Goal: Navigation & Orientation: Find specific page/section

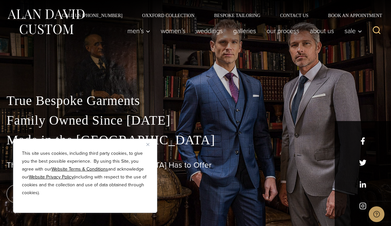
click at [145, 146] on div "This site uses cookies, including third party cookies, to give you the best pos…" at bounding box center [85, 176] width 144 height 74
click at [147, 148] on div "This site uses cookies, including third party cookies, to give you the best pos…" at bounding box center [85, 176] width 144 height 74
click at [144, 148] on div "This site uses cookies, including third party cookies, to give you the best pos…" at bounding box center [85, 176] width 144 height 74
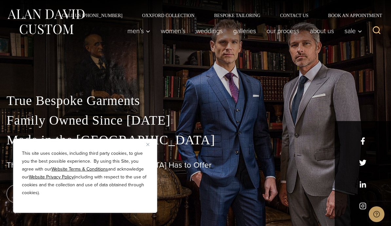
click at [146, 148] on div "This site uses cookies, including third party cookies, to give you the best pos…" at bounding box center [85, 176] width 144 height 74
click at [146, 146] on div "This site uses cookies, including third party cookies, to give you the best pos…" at bounding box center [85, 176] width 144 height 74
click at [146, 145] on div "This site uses cookies, including third party cookies, to give you the best pos…" at bounding box center [85, 176] width 144 height 74
click at [146, 146] on div "This site uses cookies, including third party cookies, to give you the best pos…" at bounding box center [85, 176] width 144 height 74
click at [145, 146] on div "This site uses cookies, including third party cookies, to give you the best pos…" at bounding box center [85, 176] width 144 height 74
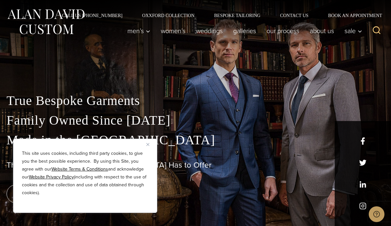
click at [145, 150] on p "This site uses cookies, including third party cookies, to give you the best pos…" at bounding box center [85, 172] width 126 height 47
click at [144, 150] on p "This site uses cookies, including third party cookies, to give you the best pos…" at bounding box center [85, 172] width 126 height 47
click at [139, 148] on div "This site uses cookies, including third party cookies, to give you the best pos…" at bounding box center [85, 176] width 144 height 74
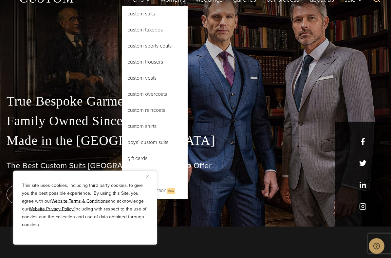
scroll to position [31, 0]
click at [144, 66] on link "Custom Trousers" at bounding box center [155, 62] width 66 height 16
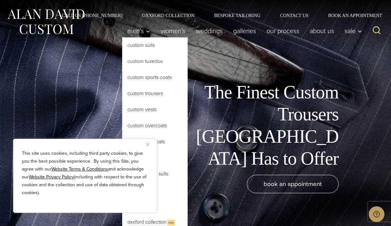
click at [138, 62] on link "Custom Tuxedos" at bounding box center [155, 61] width 66 height 16
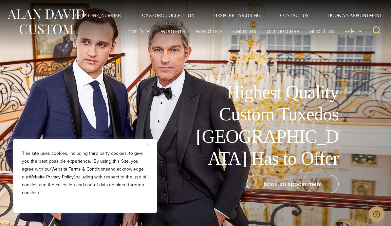
click at [145, 144] on div "This site uses cookies, including third party cookies, to give you the best pos…" at bounding box center [85, 176] width 144 height 74
click at [145, 146] on div "This site uses cookies, including third party cookies, to give you the best pos…" at bounding box center [85, 176] width 144 height 74
click at [144, 146] on div "This site uses cookies, including third party cookies, to give you the best pos…" at bounding box center [85, 176] width 144 height 74
click at [135, 148] on div "This site uses cookies, including third party cookies, to give you the best pos…" at bounding box center [85, 176] width 144 height 74
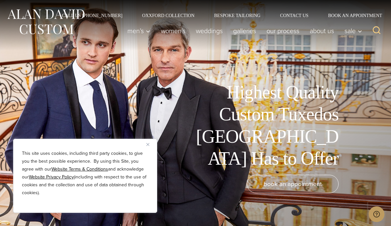
click at [134, 147] on div "This site uses cookies, including third party cookies, to give you the best pos…" at bounding box center [85, 176] width 144 height 74
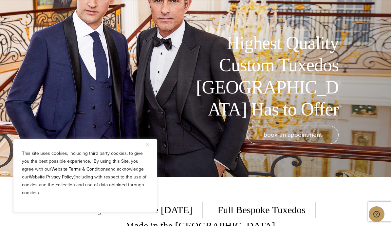
scroll to position [49, 0]
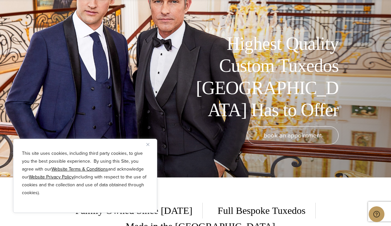
click at [145, 149] on p "This site uses cookies, including third party cookies, to give you the best pos…" at bounding box center [85, 172] width 126 height 47
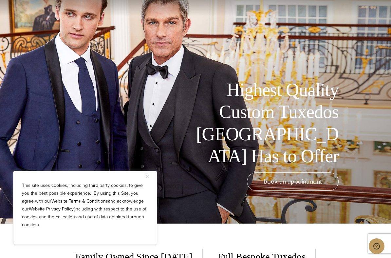
scroll to position [42, 0]
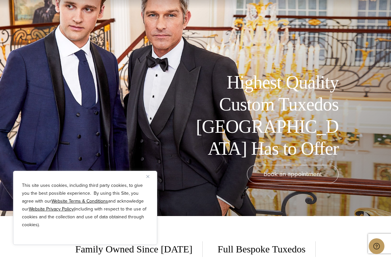
click at [148, 177] on img "Close" at bounding box center [147, 176] width 3 height 3
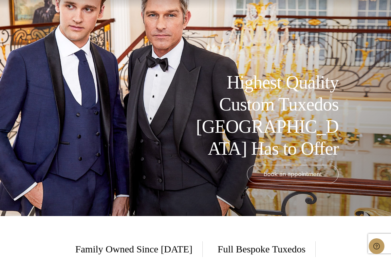
click at [149, 177] on div "book an appointment" at bounding box center [173, 174] width 332 height 18
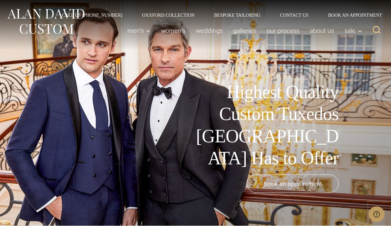
scroll to position [0, 0]
